Goal: Task Accomplishment & Management: Use online tool/utility

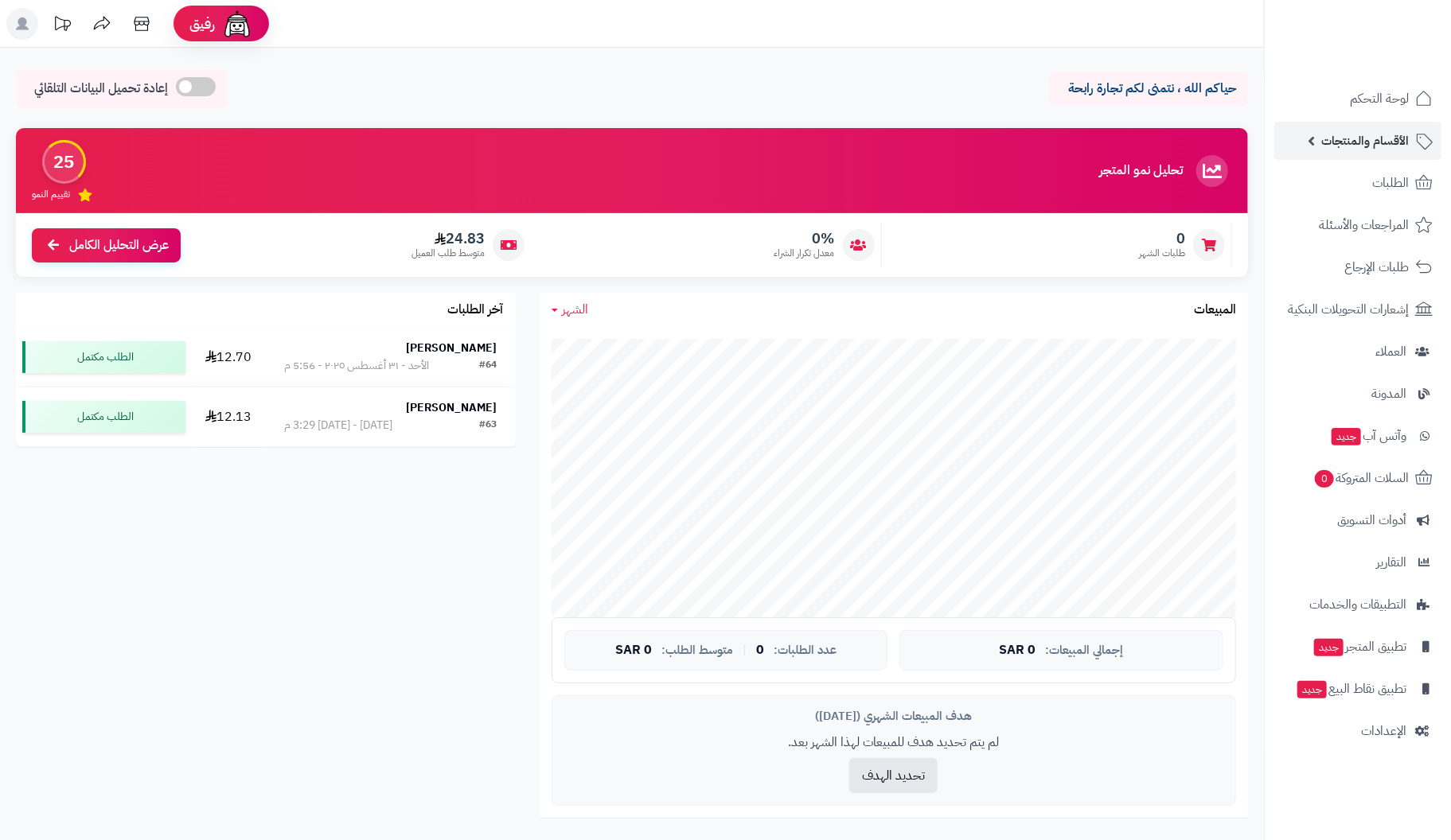
click at [1381, 139] on span "الأقسام والمنتجات" at bounding box center [1365, 141] width 88 height 22
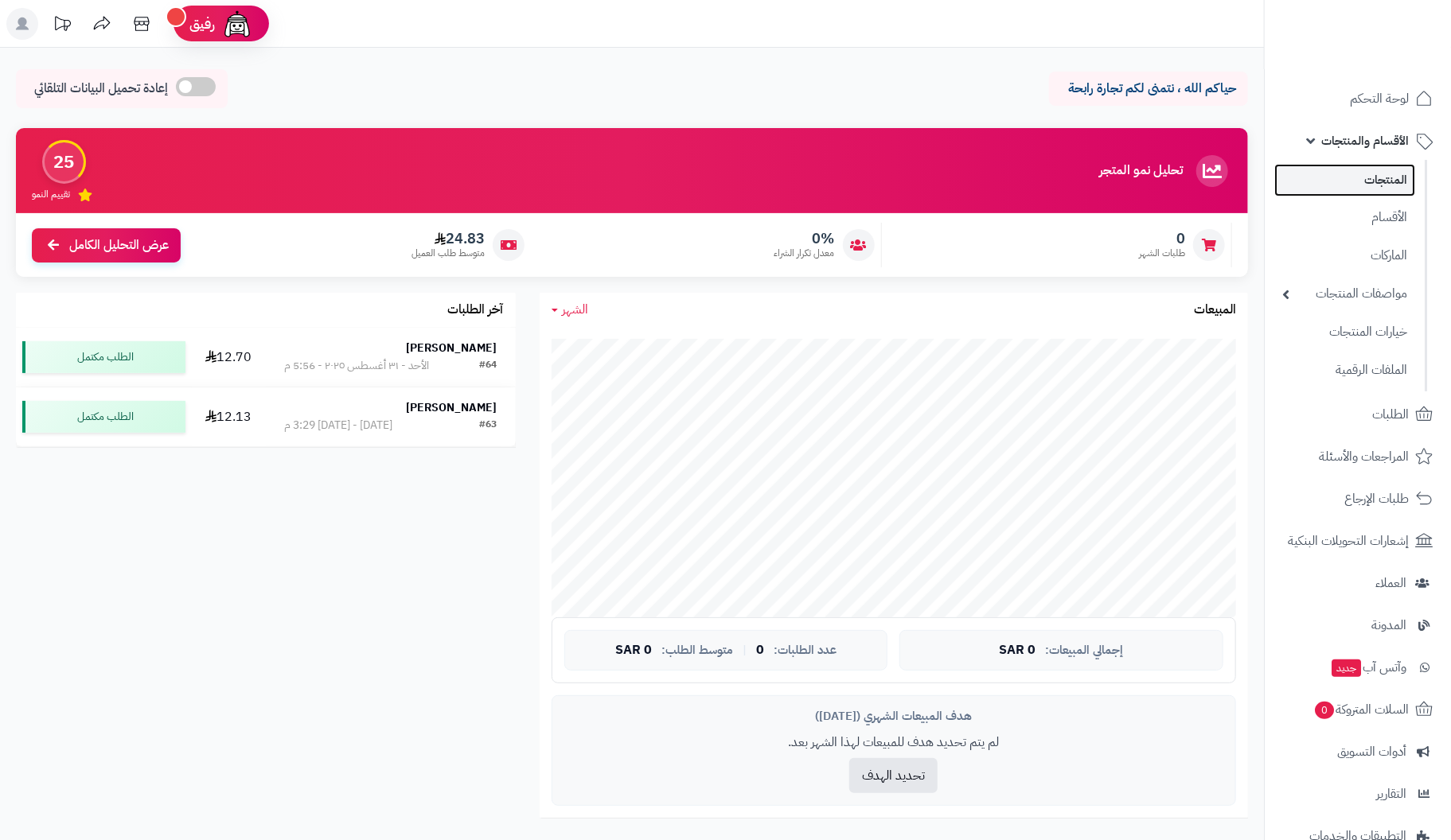
click at [1374, 180] on link "المنتجات" at bounding box center [1344, 180] width 141 height 32
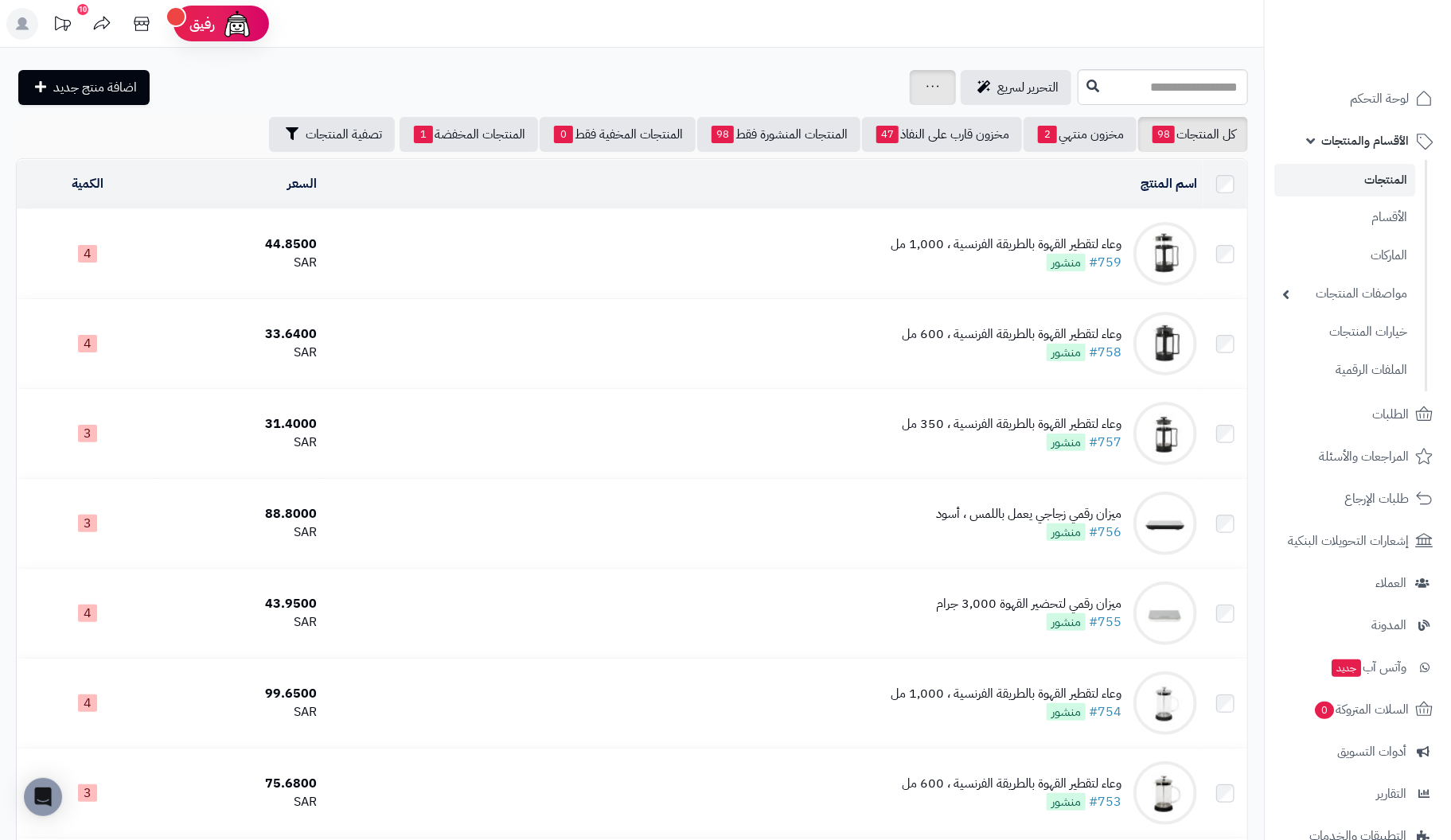
click at [926, 90] on icon at bounding box center [932, 86] width 13 height 11
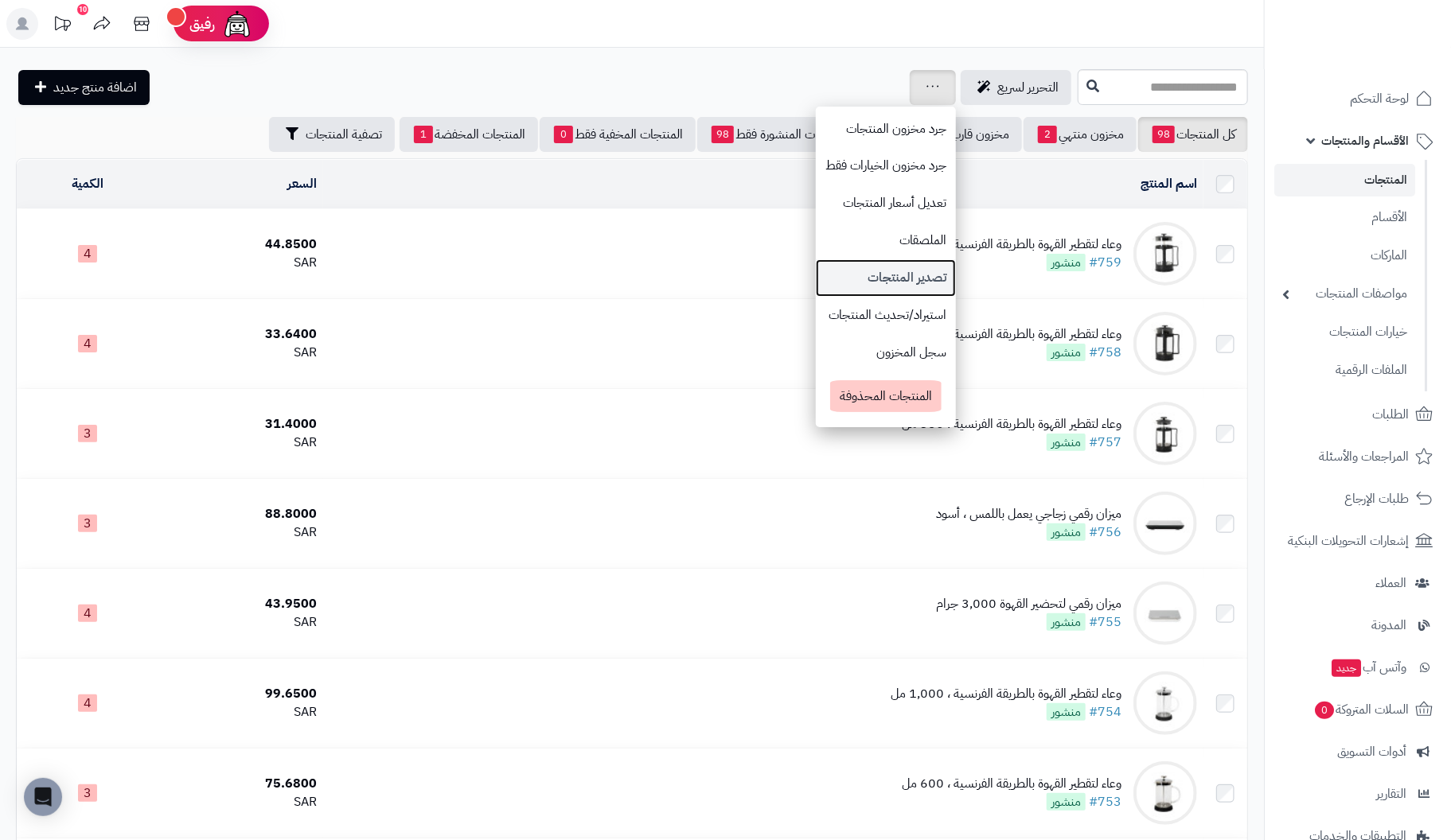
click at [816, 273] on link "تصدير المنتجات" at bounding box center [885, 278] width 140 height 37
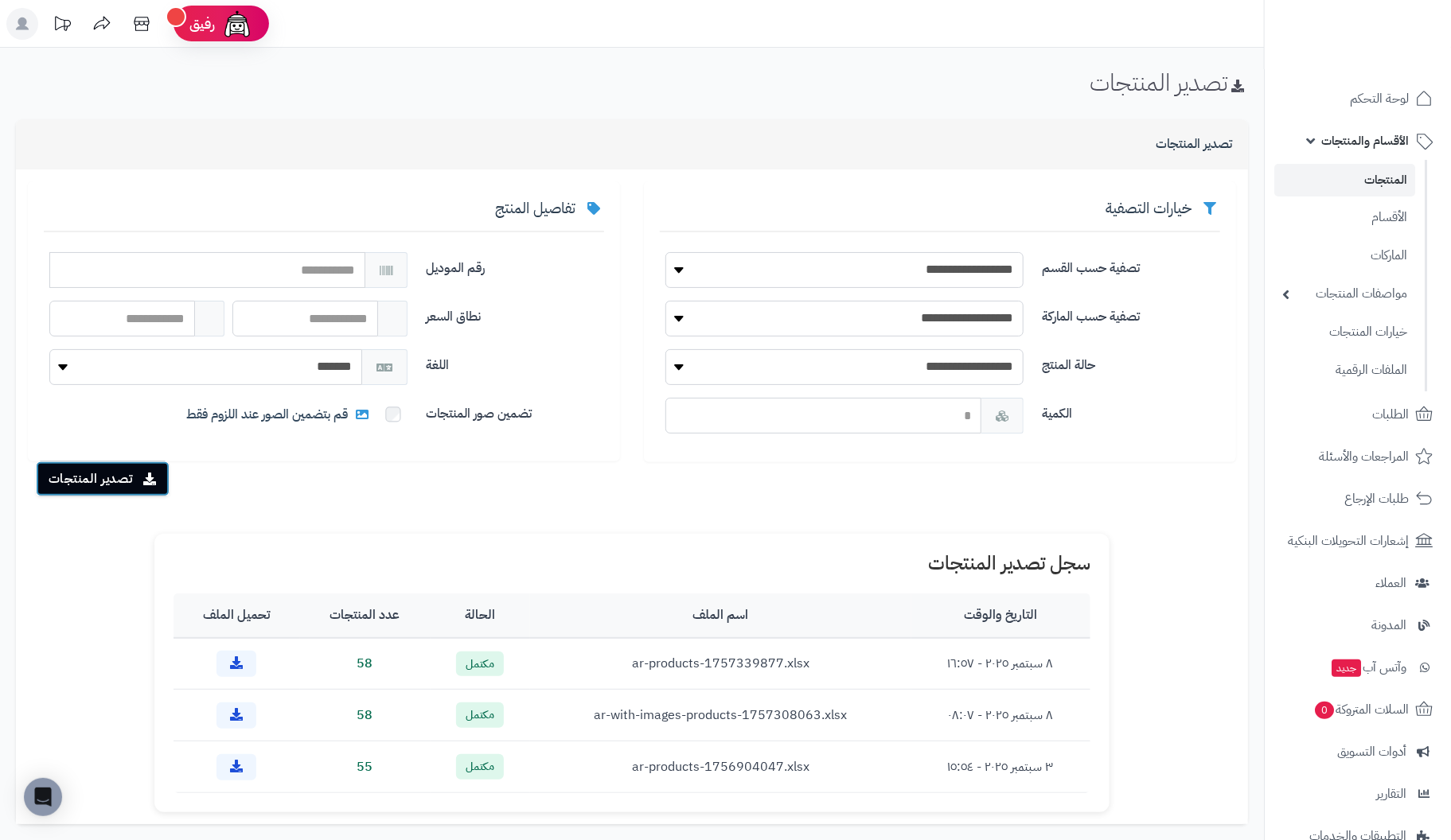
click at [124, 477] on button "تصدير المنتجات" at bounding box center [103, 480] width 134 height 35
